Goal: Task Accomplishment & Management: Manage account settings

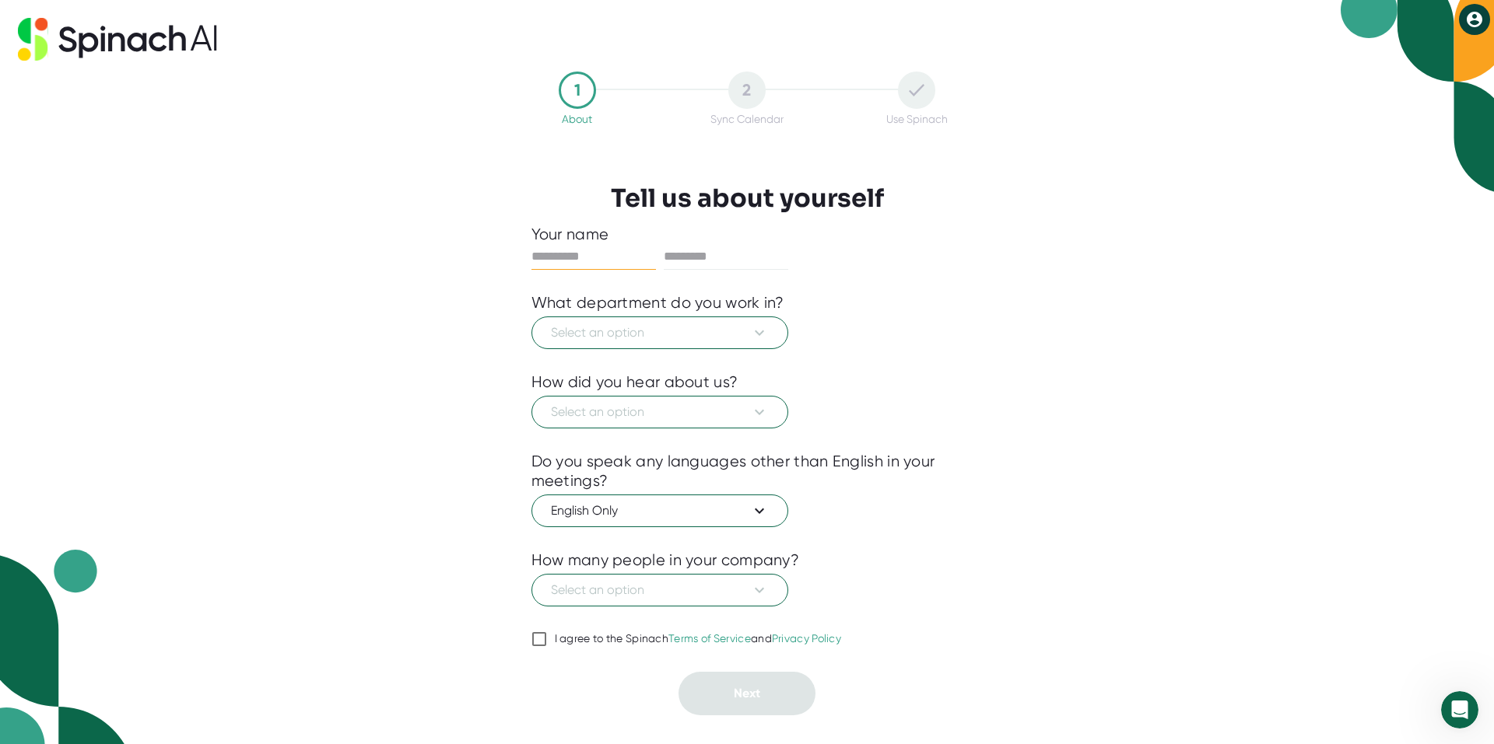
click at [1488, 22] on button at bounding box center [1474, 19] width 31 height 31
click at [1435, 50] on button "Logout" at bounding box center [1423, 52] width 105 height 26
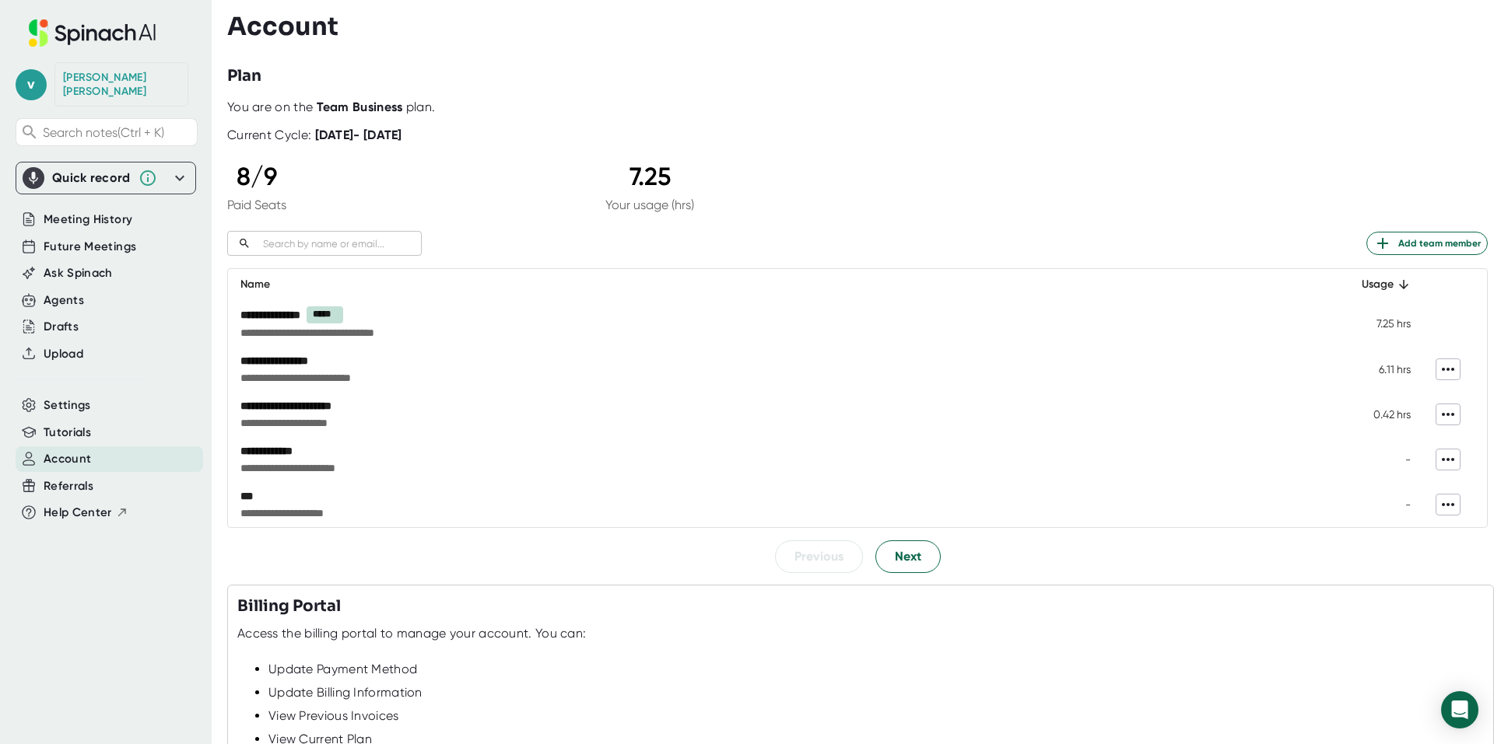
click at [426, 319] on div "**********" at bounding box center [664, 315] width 848 height 16
click at [1387, 331] on td "7.25 hrs" at bounding box center [1375, 323] width 93 height 46
click at [281, 350] on td "**********" at bounding box center [779, 369] width 1102 height 45
click at [286, 330] on span "**********" at bounding box center [664, 333] width 848 height 16
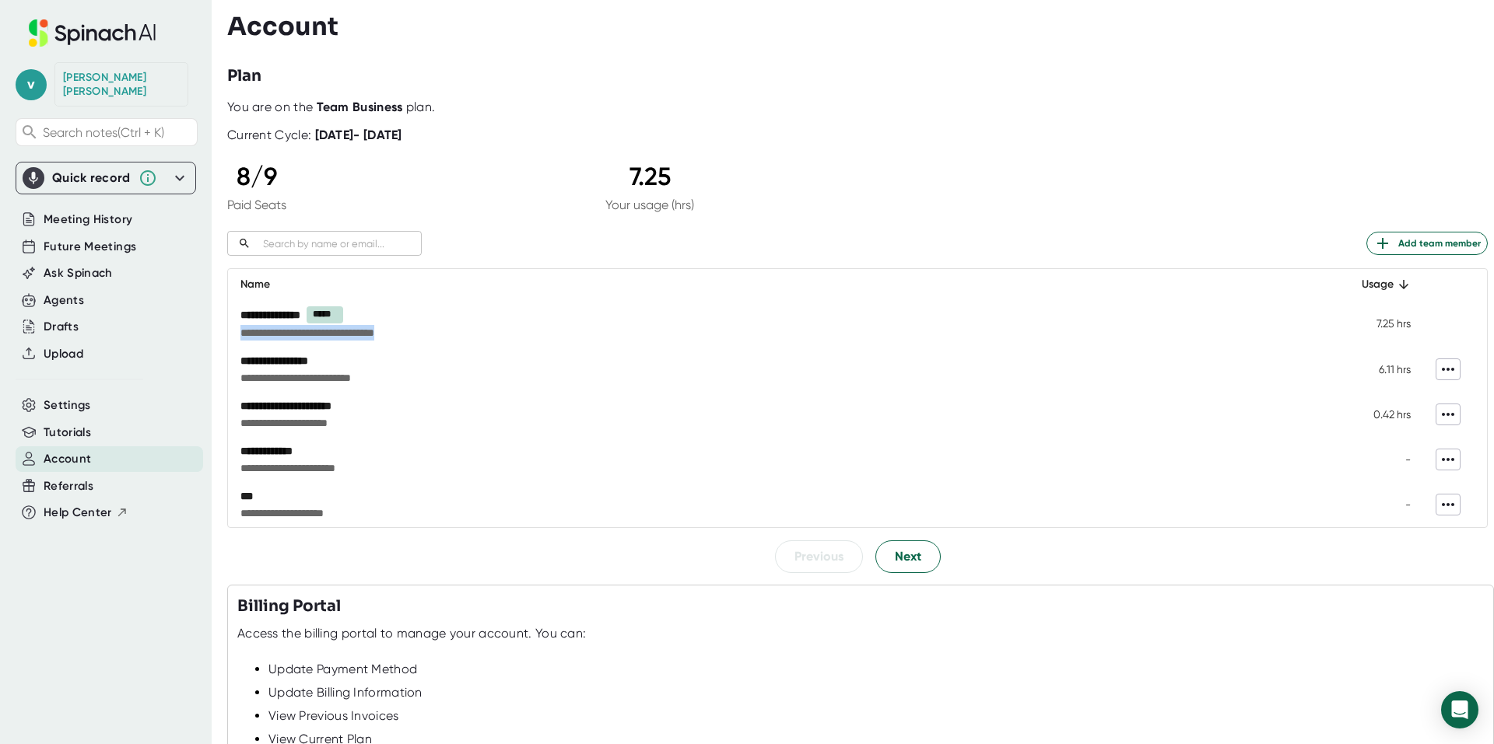
click at [286, 330] on span "**********" at bounding box center [664, 333] width 848 height 16
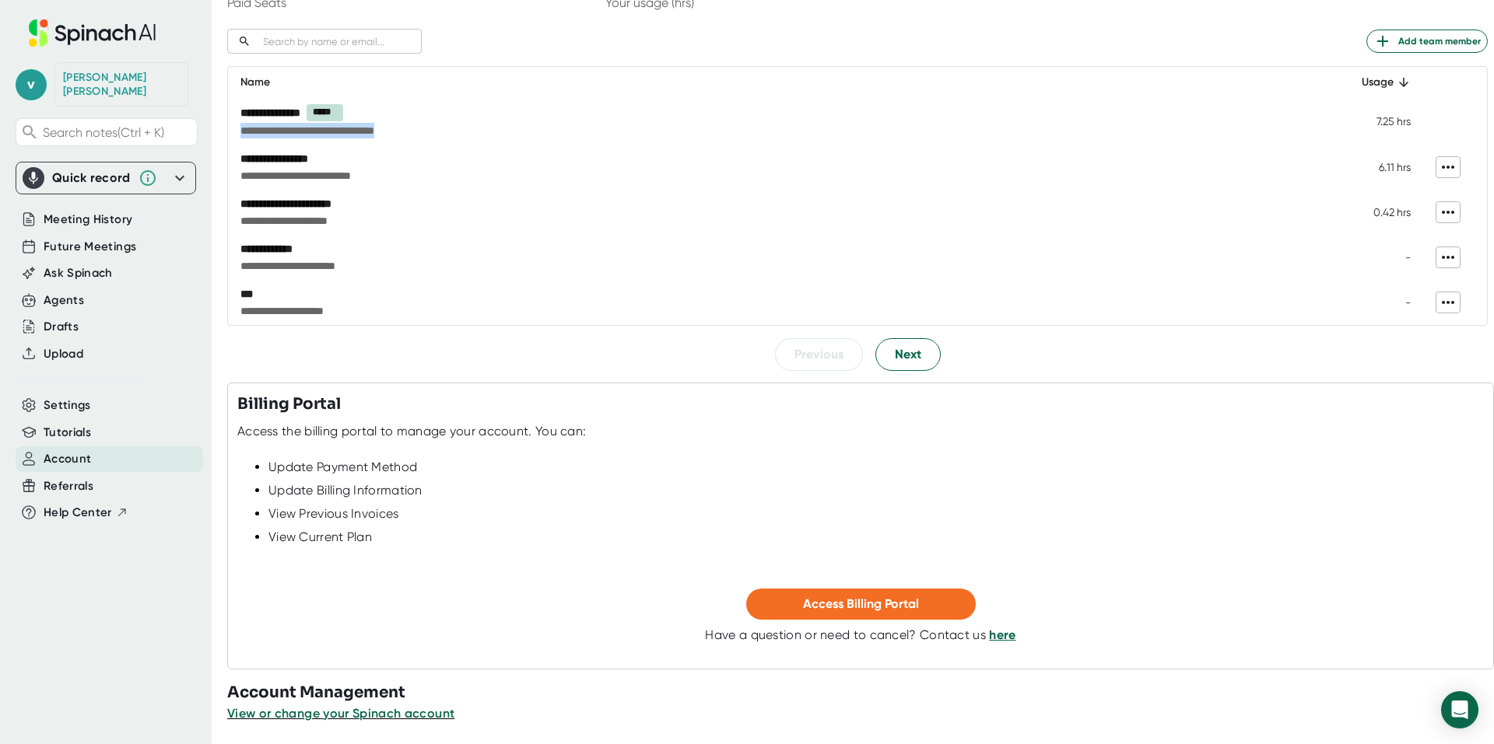
scroll to position [205, 0]
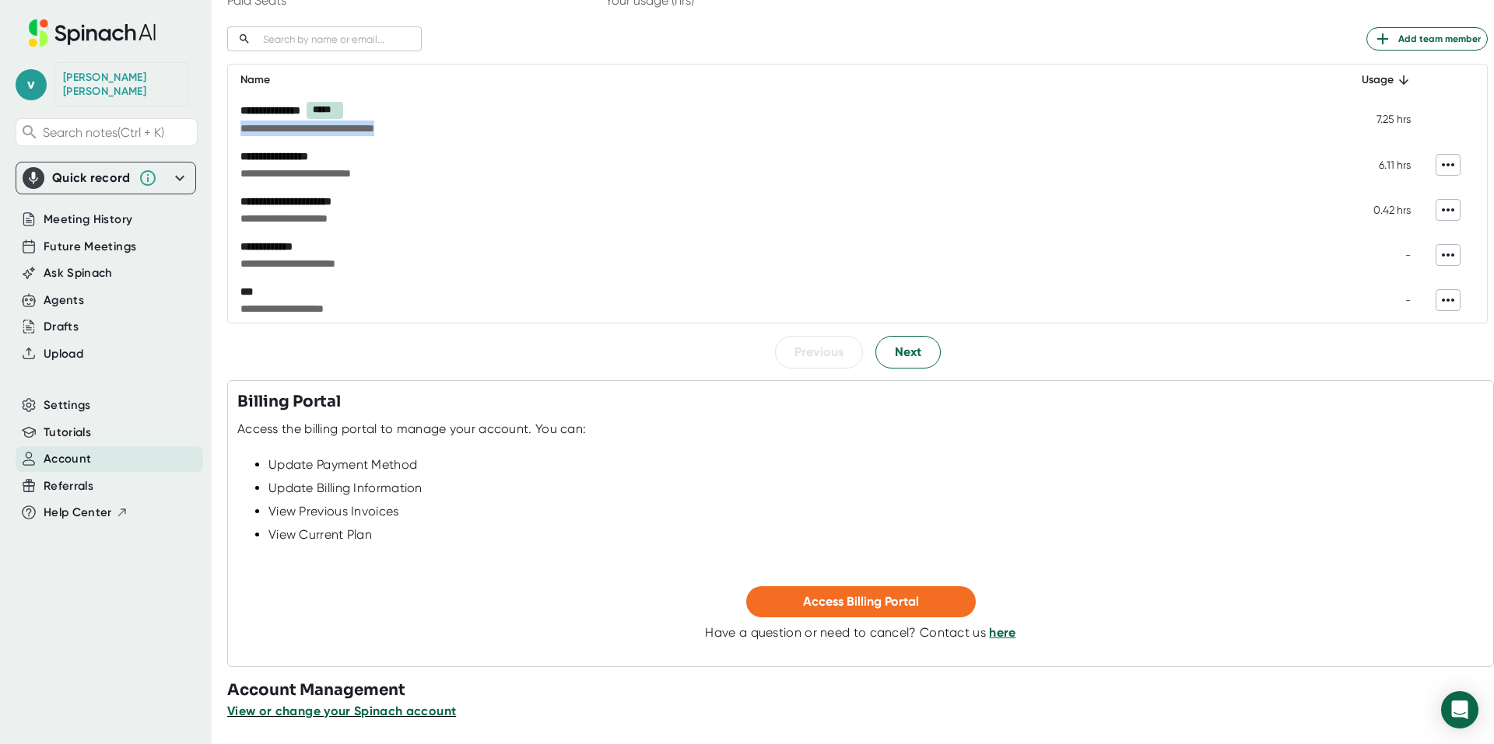
click at [394, 713] on span "View or change your Spinach account" at bounding box center [341, 711] width 229 height 15
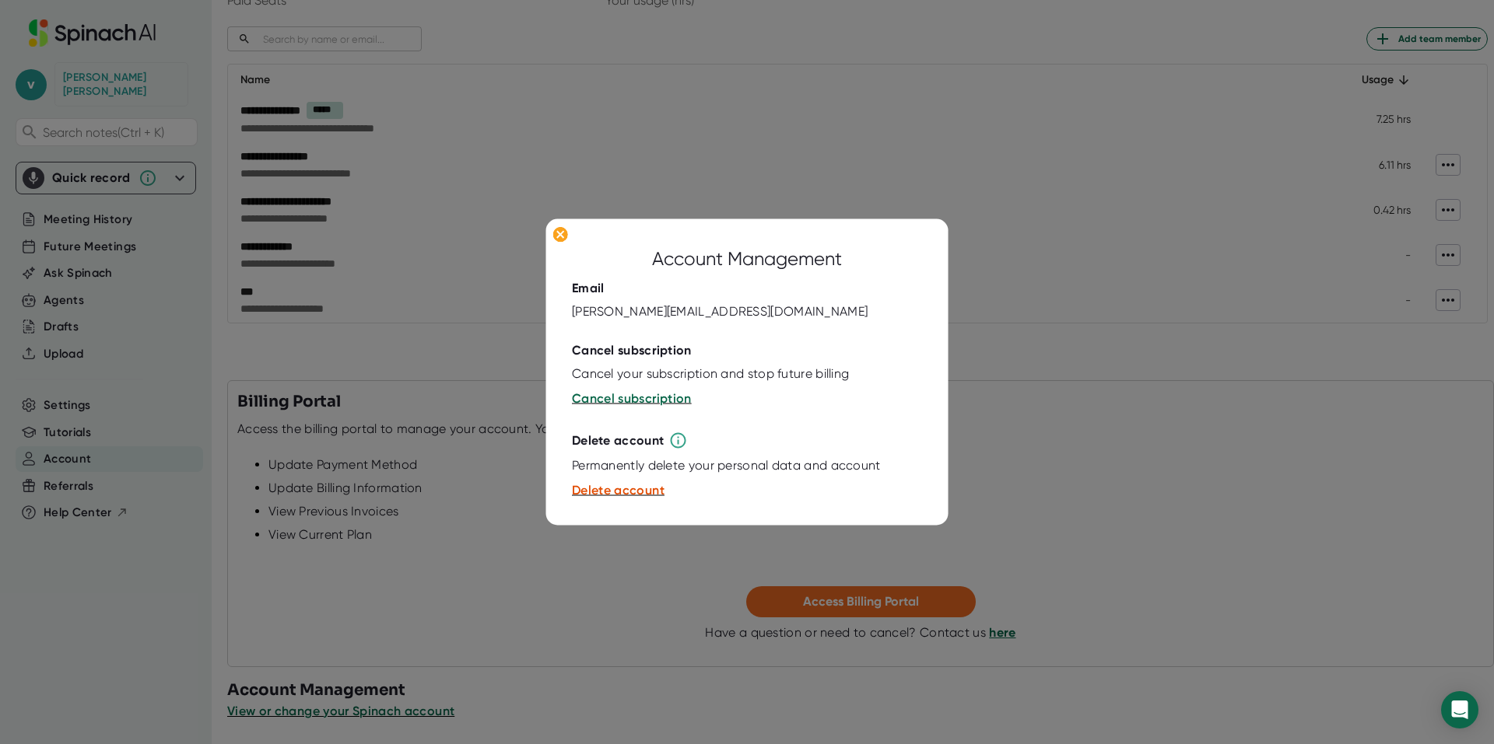
click at [767, 326] on div at bounding box center [747, 331] width 350 height 23
click at [765, 310] on div "[PERSON_NAME][EMAIL_ADDRESS][DOMAIN_NAME]" at bounding box center [720, 312] width 296 height 16
click at [1126, 371] on div at bounding box center [747, 372] width 1494 height 744
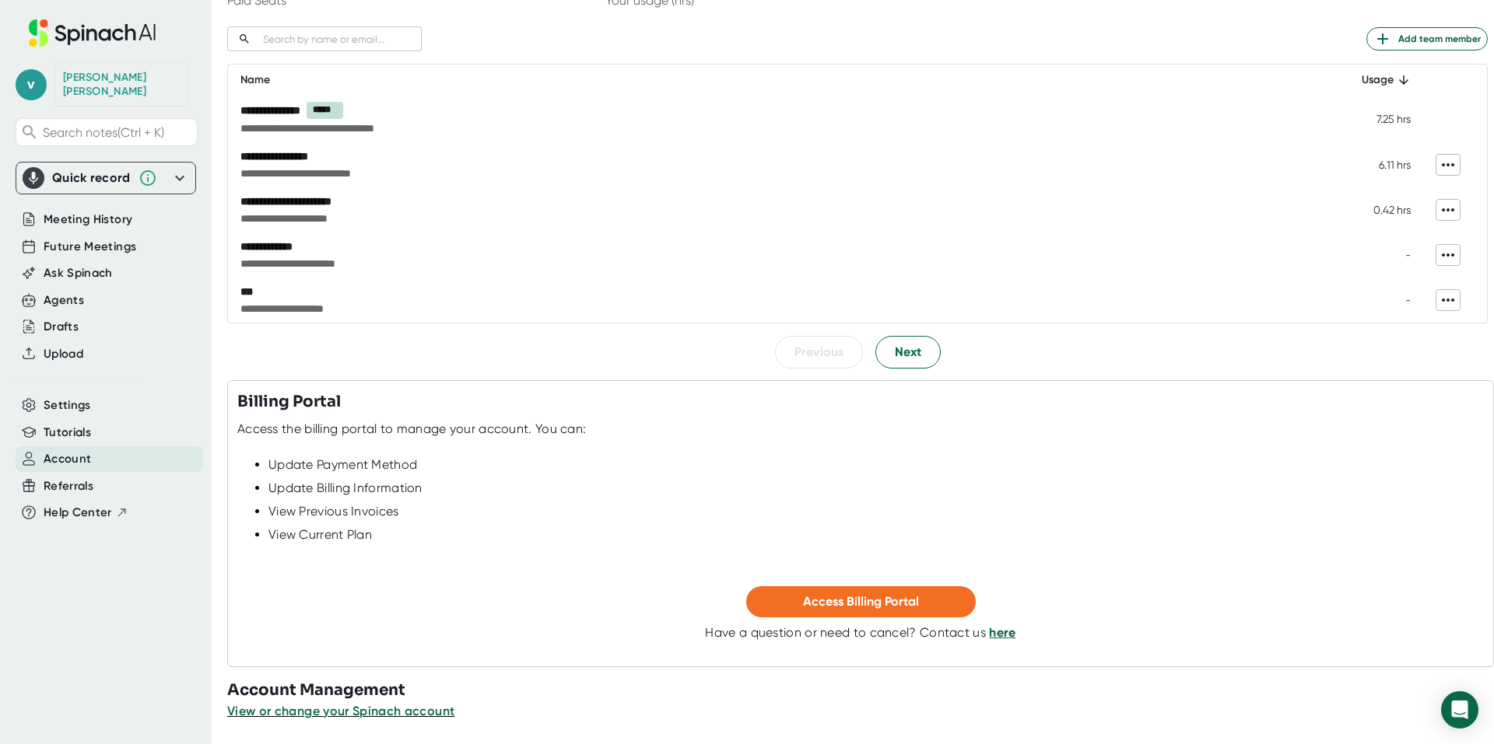
click at [1444, 300] on icon at bounding box center [1447, 300] width 19 height 19
click at [1440, 343] on li "Remove" at bounding box center [1445, 333] width 73 height 25
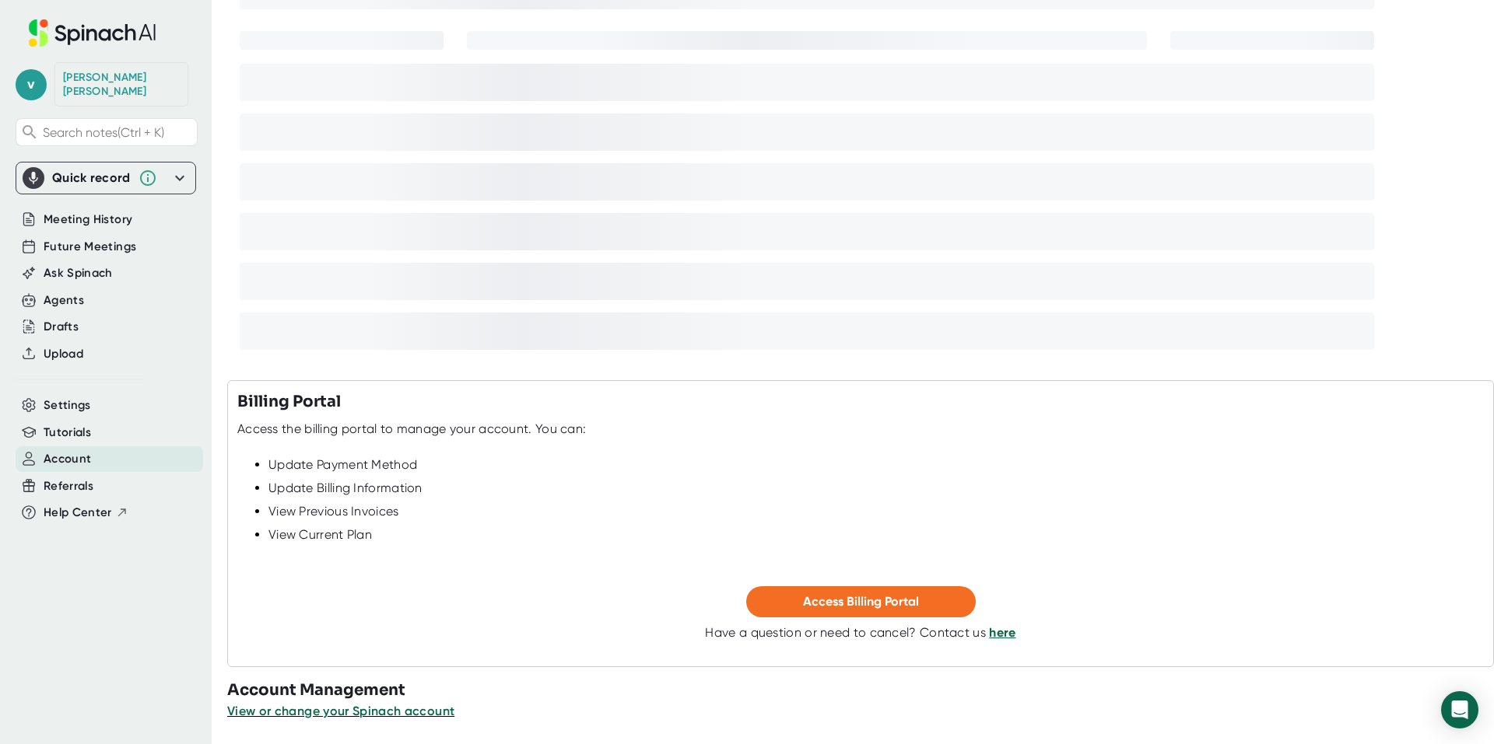
scroll to position [92, 0]
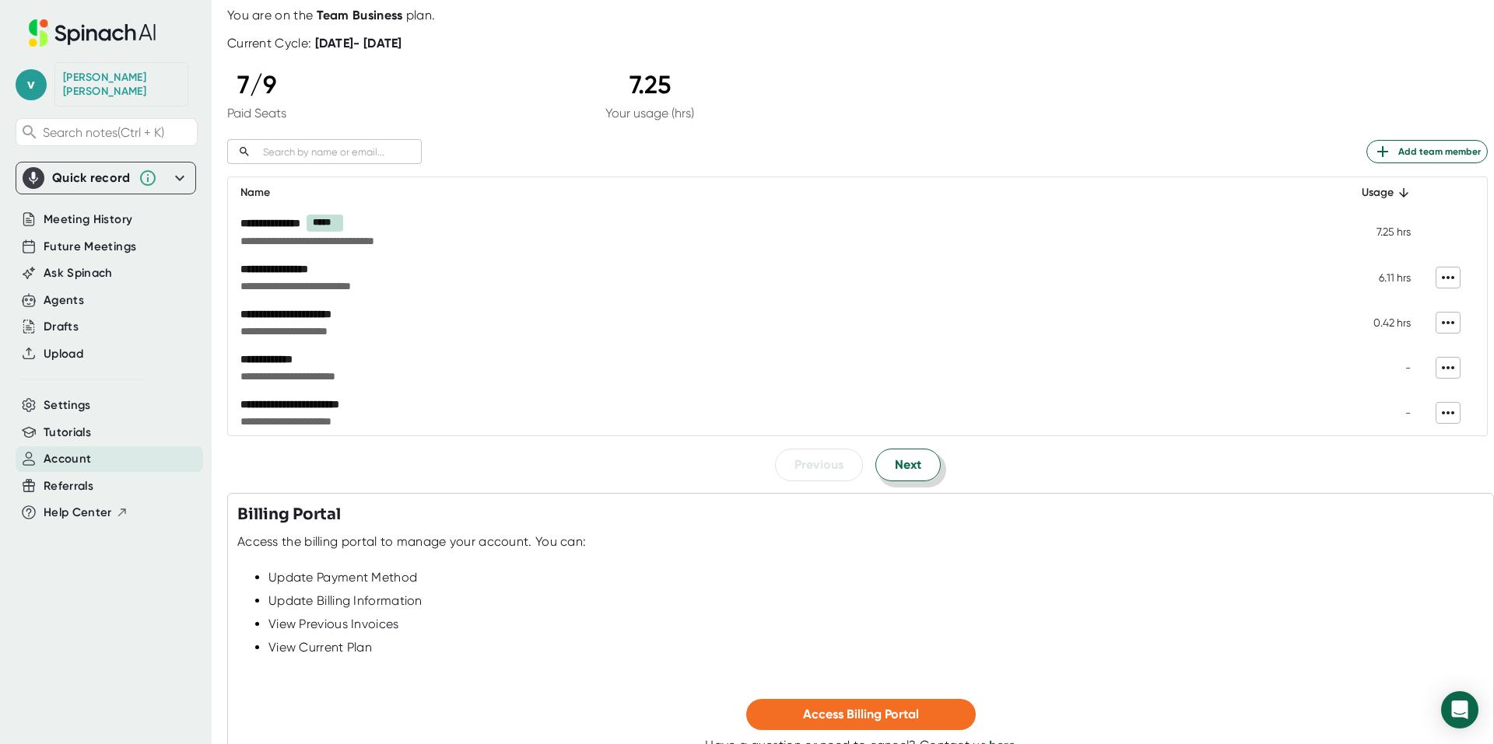
click at [887, 463] on button "Next" at bounding box center [907, 465] width 65 height 33
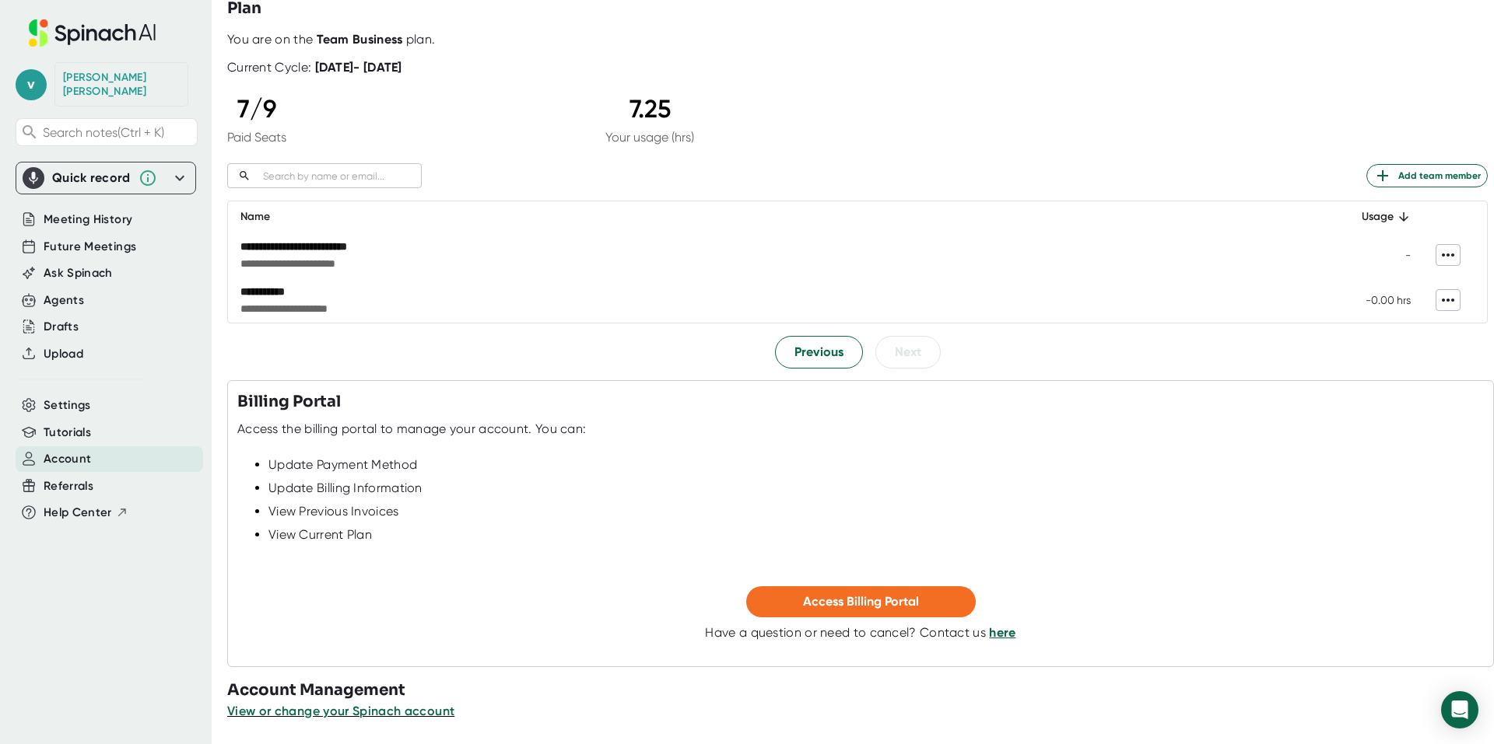
scroll to position [68, 0]
click at [824, 363] on button "Previous" at bounding box center [819, 352] width 88 height 33
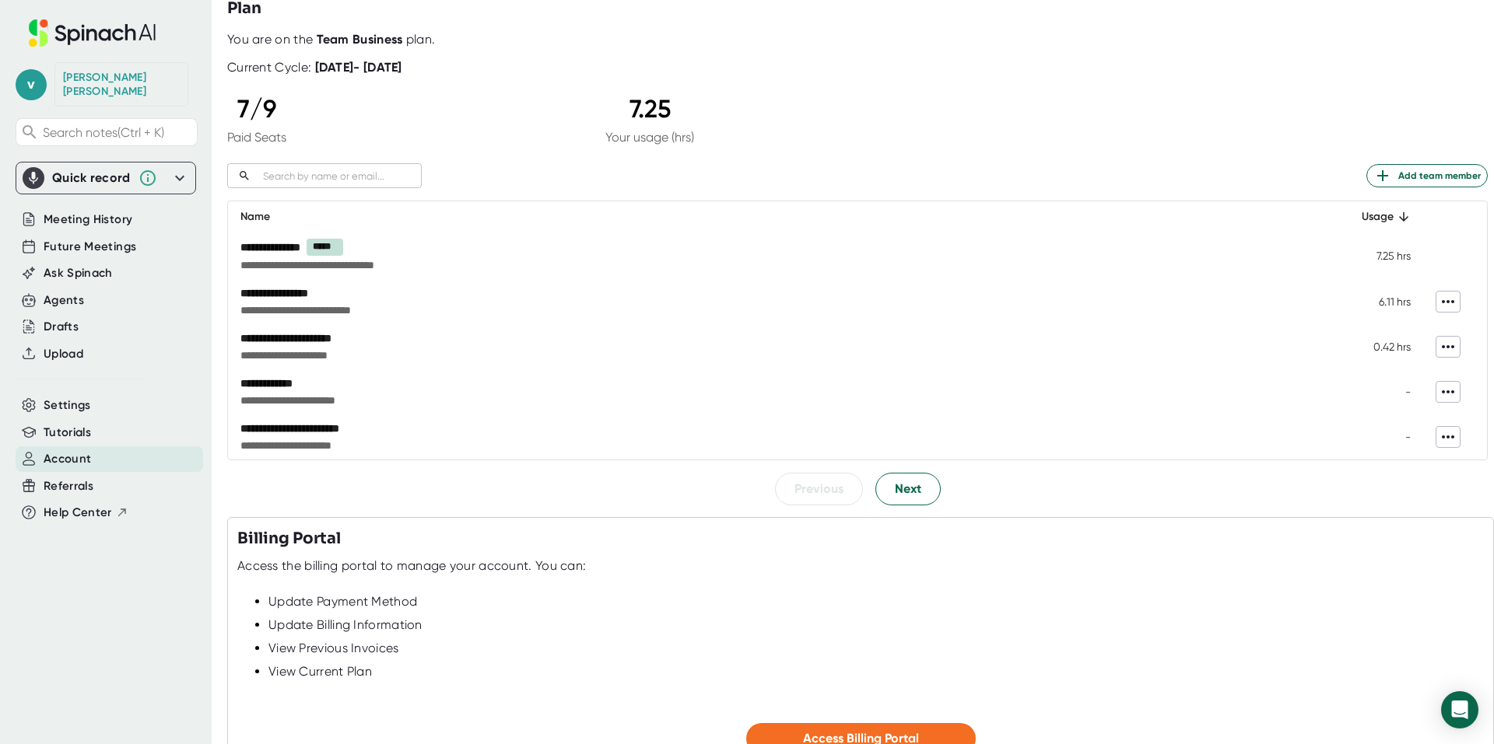
click at [101, 77] on div "[PERSON_NAME]" at bounding box center [121, 84] width 117 height 27
click at [30, 81] on span "v" at bounding box center [31, 84] width 31 height 31
click at [90, 68] on div at bounding box center [747, 372] width 1494 height 744
click at [97, 238] on span "Future Meetings" at bounding box center [90, 247] width 93 height 18
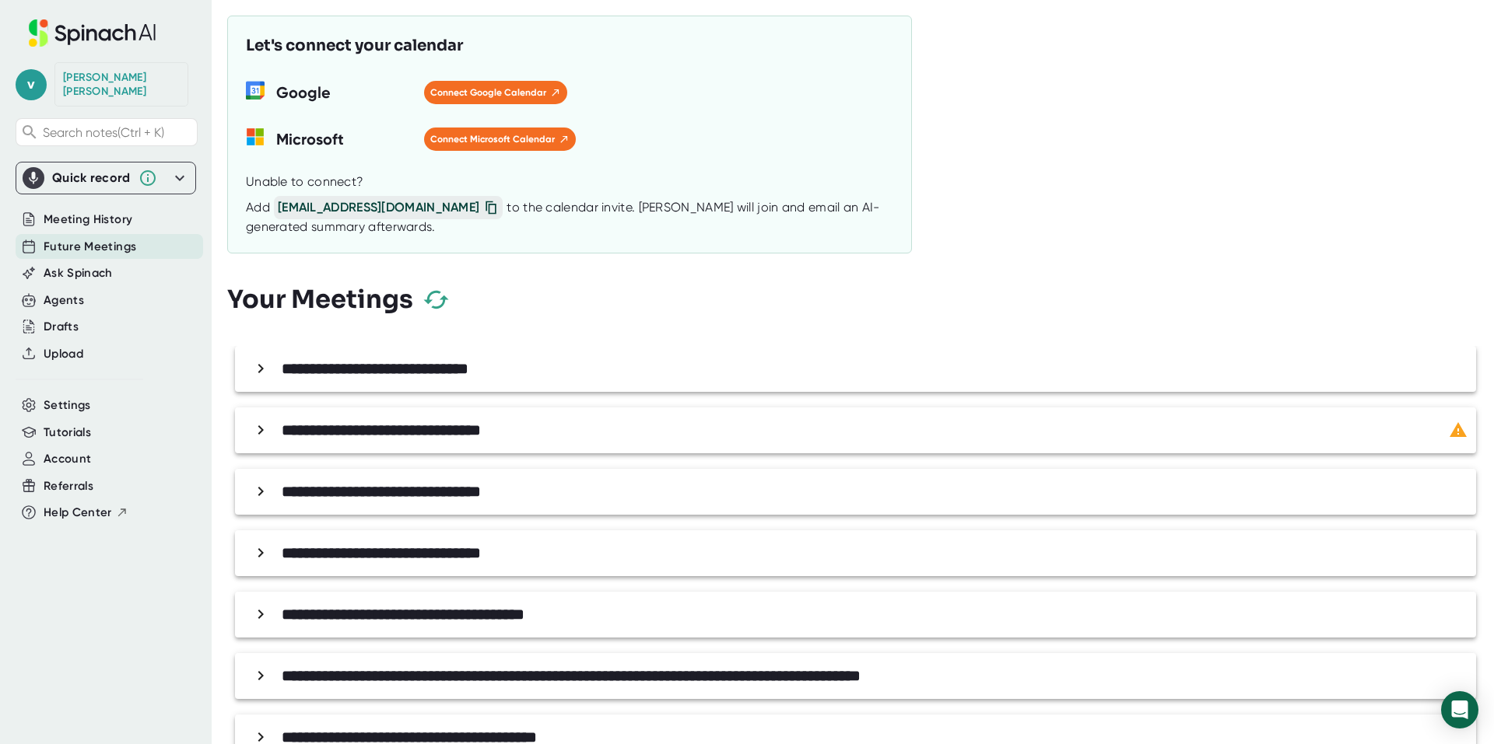
click at [483, 205] on icon at bounding box center [491, 208] width 16 height 16
click at [369, 206] on span "[EMAIL_ADDRESS][DOMAIN_NAME]" at bounding box center [388, 207] width 229 height 23
copy span "."
drag, startPoint x: 387, startPoint y: 207, endPoint x: 281, endPoint y: 210, distance: 106.6
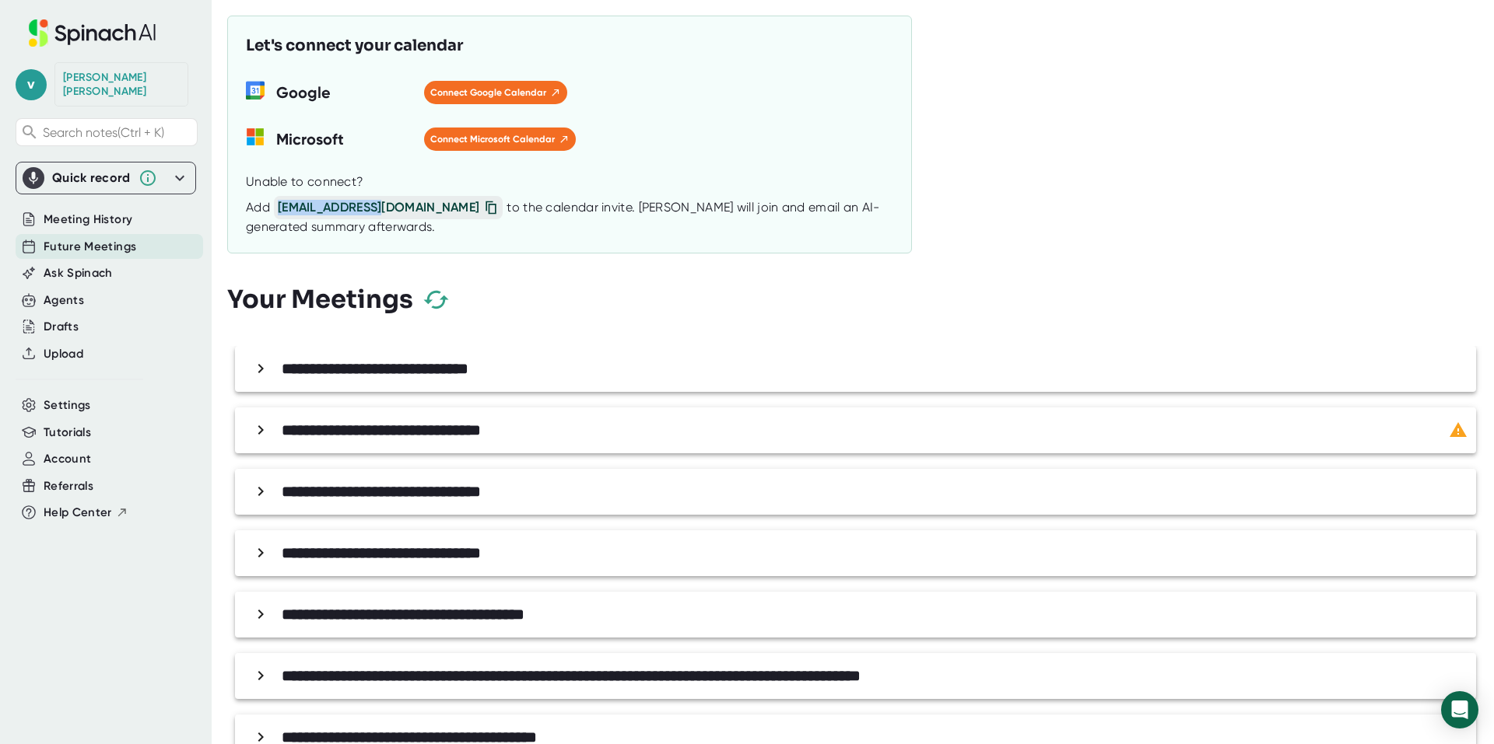
click at [281, 210] on span "[EMAIL_ADDRESS][DOMAIN_NAME]" at bounding box center [388, 207] width 229 height 23
copy span "[EMAIL_ADDRESS][DOMAIN_NAME]"
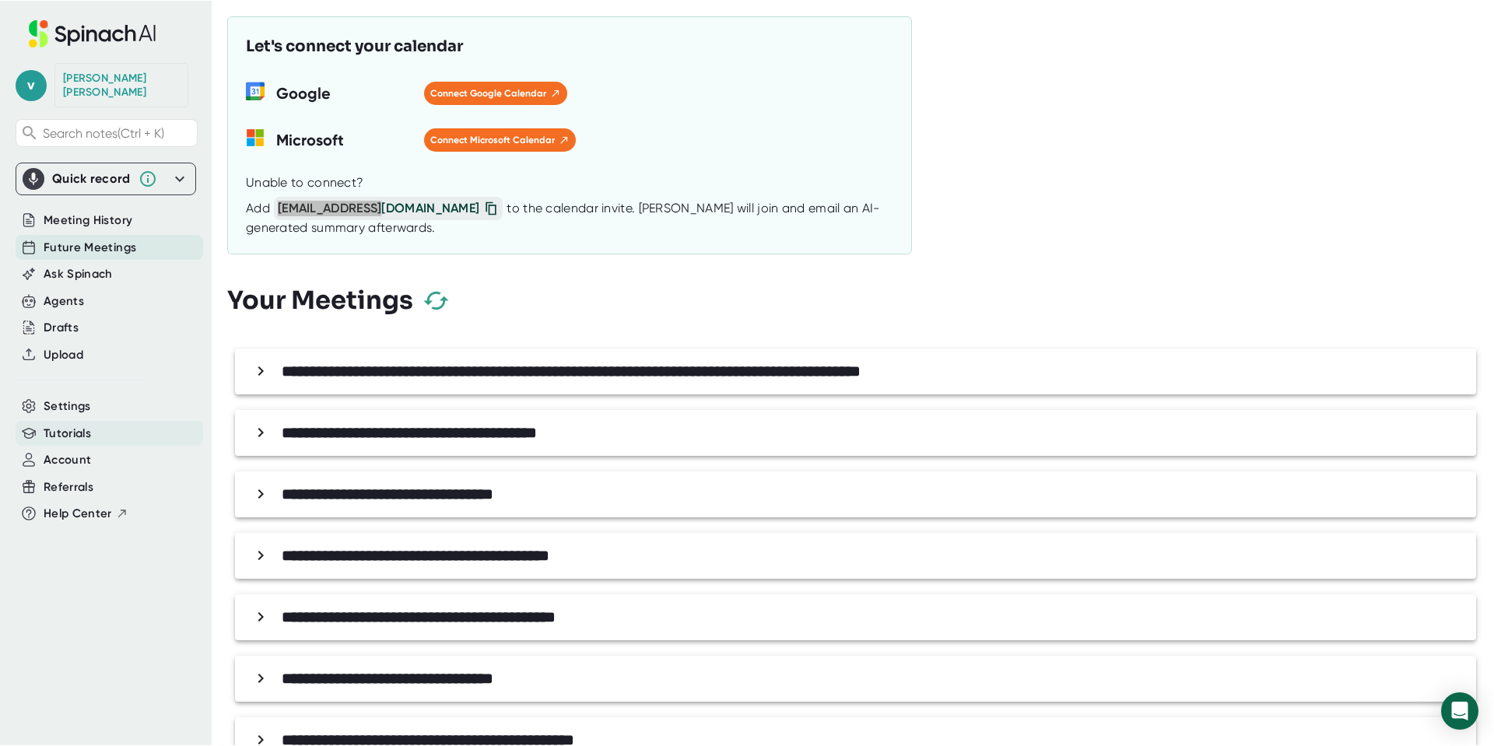
scroll to position [57, 0]
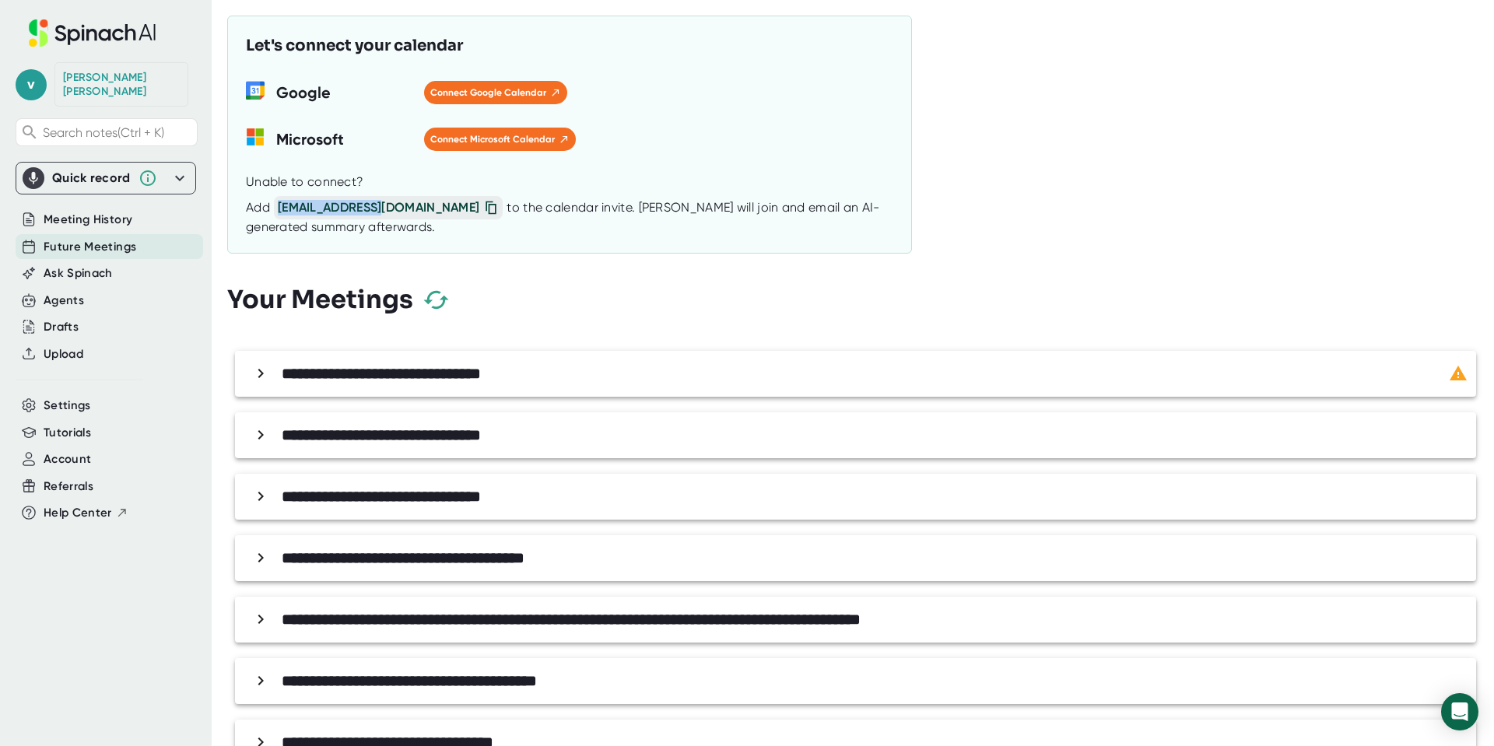
click at [427, 301] on icon "button" at bounding box center [435, 299] width 25 height 18
